Goal: Find specific page/section: Find specific page/section

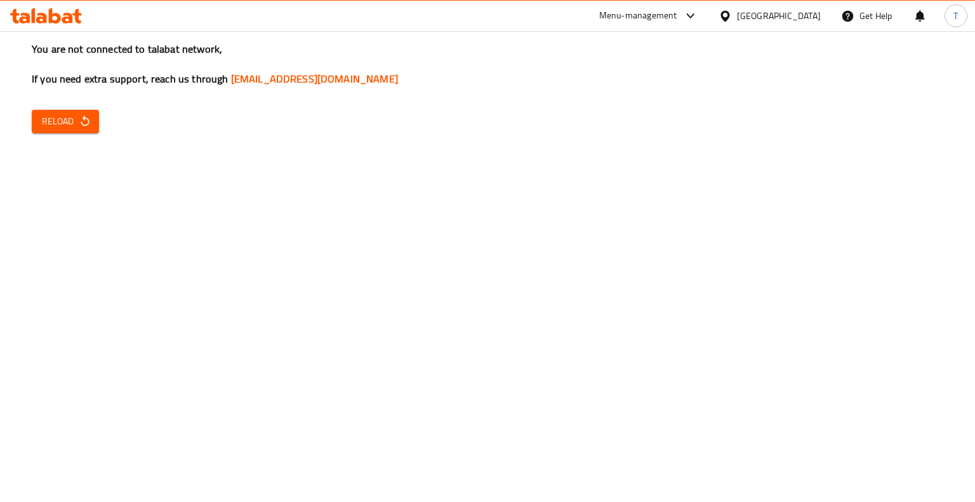
click at [67, 126] on span "Reload" at bounding box center [65, 122] width 47 height 16
click at [56, 128] on span "Reload" at bounding box center [65, 122] width 47 height 16
click at [292, 1] on div "Menu-management [GEOGRAPHIC_DATA] Get Help T" at bounding box center [487, 16] width 975 height 30
